Goal: Transaction & Acquisition: Register for event/course

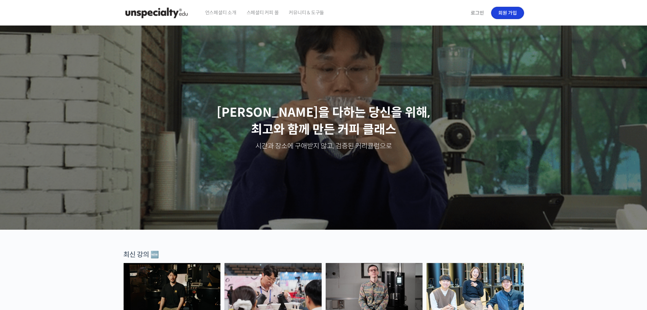
click at [509, 10] on link "회원 가입" at bounding box center [507, 13] width 33 height 12
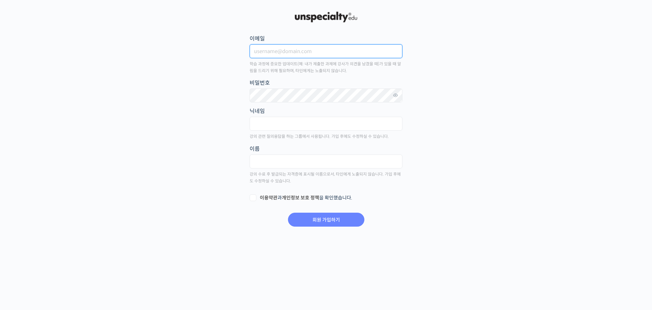
click at [259, 53] on input "이메일" at bounding box center [326, 51] width 153 height 14
type input "ping0214@naver.com"
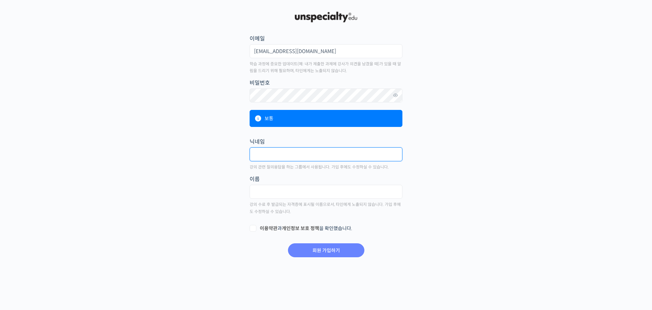
click at [289, 159] on input "text" at bounding box center [326, 154] width 153 height 14
type input "ㅡ"
type input "MM"
click at [441, 152] on main "회원 가입하기 or 로그인 이메일 ping0214@naver.com 학습 과정에 중요한 업데이트(예: 내가 제출한 과제에 강사가 의견을 남겼을…" at bounding box center [326, 133] width 401 height 247
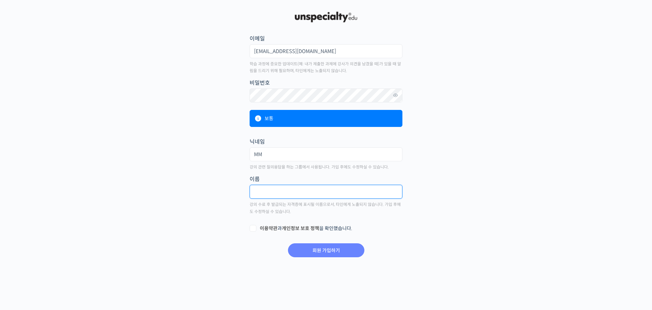
click at [289, 191] on input "text" at bounding box center [326, 192] width 153 height 14
type input "박광호"
click at [256, 228] on label "이용약관 과 개인정보 보호 정책 을 확인했습니다." at bounding box center [326, 228] width 153 height 7
click at [254, 228] on input "이용약관 과 개인정보 보호 정책 을 확인했습니다." at bounding box center [252, 227] width 4 height 4
checkbox input "true"
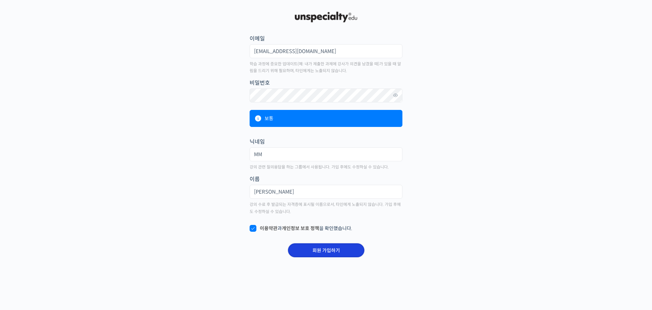
click at [324, 251] on input "회원 가입하기" at bounding box center [326, 250] width 76 height 14
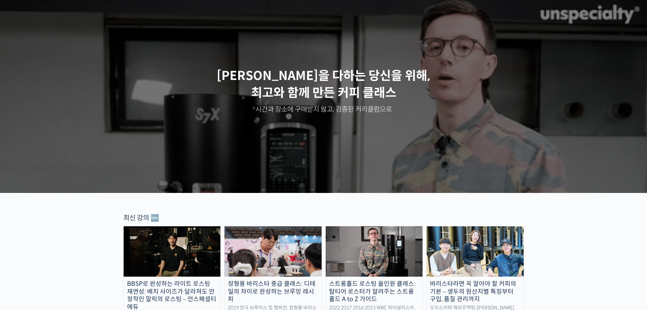
scroll to position [170, 0]
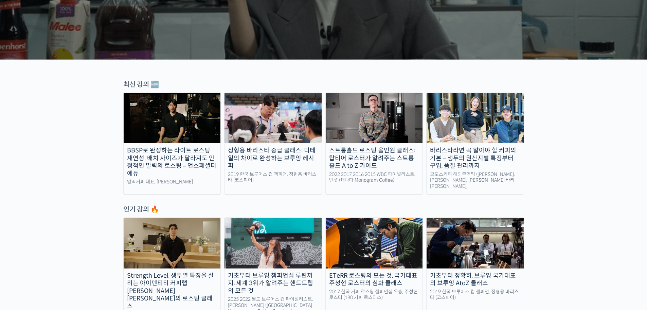
click at [170, 153] on div "BBSP로 완성하는 라이트 로스팅 재연성: 배치 사이즈가 달라져도 안정적인 말릭의 로스팅 – 언스페셜티 에듀" at bounding box center [172, 161] width 97 height 31
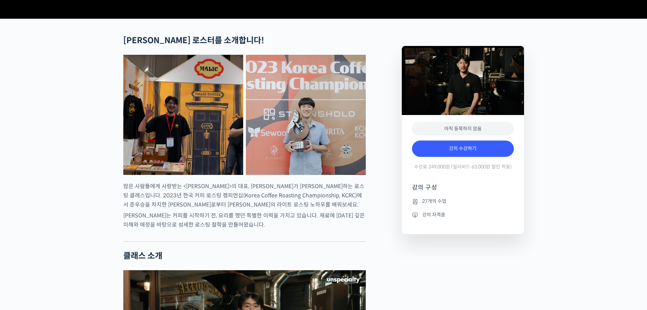
scroll to position [272, 0]
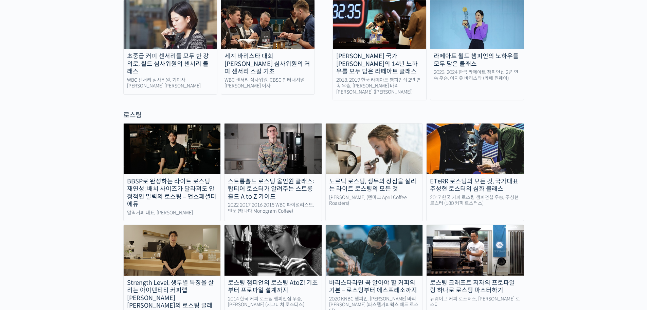
scroll to position [578, 0]
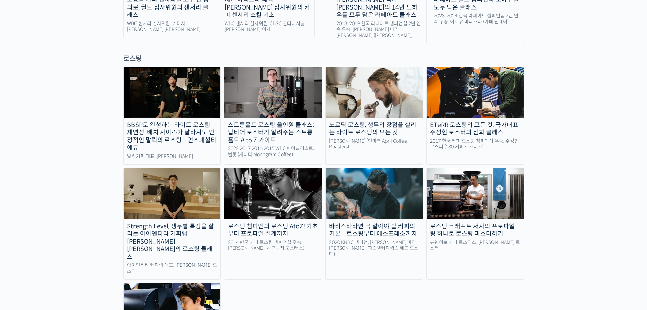
click at [475, 73] on img at bounding box center [475, 92] width 97 height 50
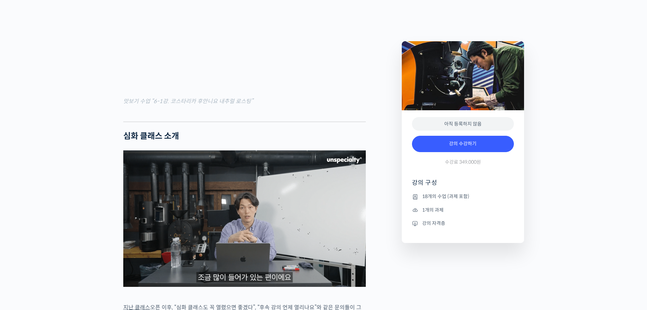
scroll to position [729, 0]
